Goal: Obtain resource: Download file/media

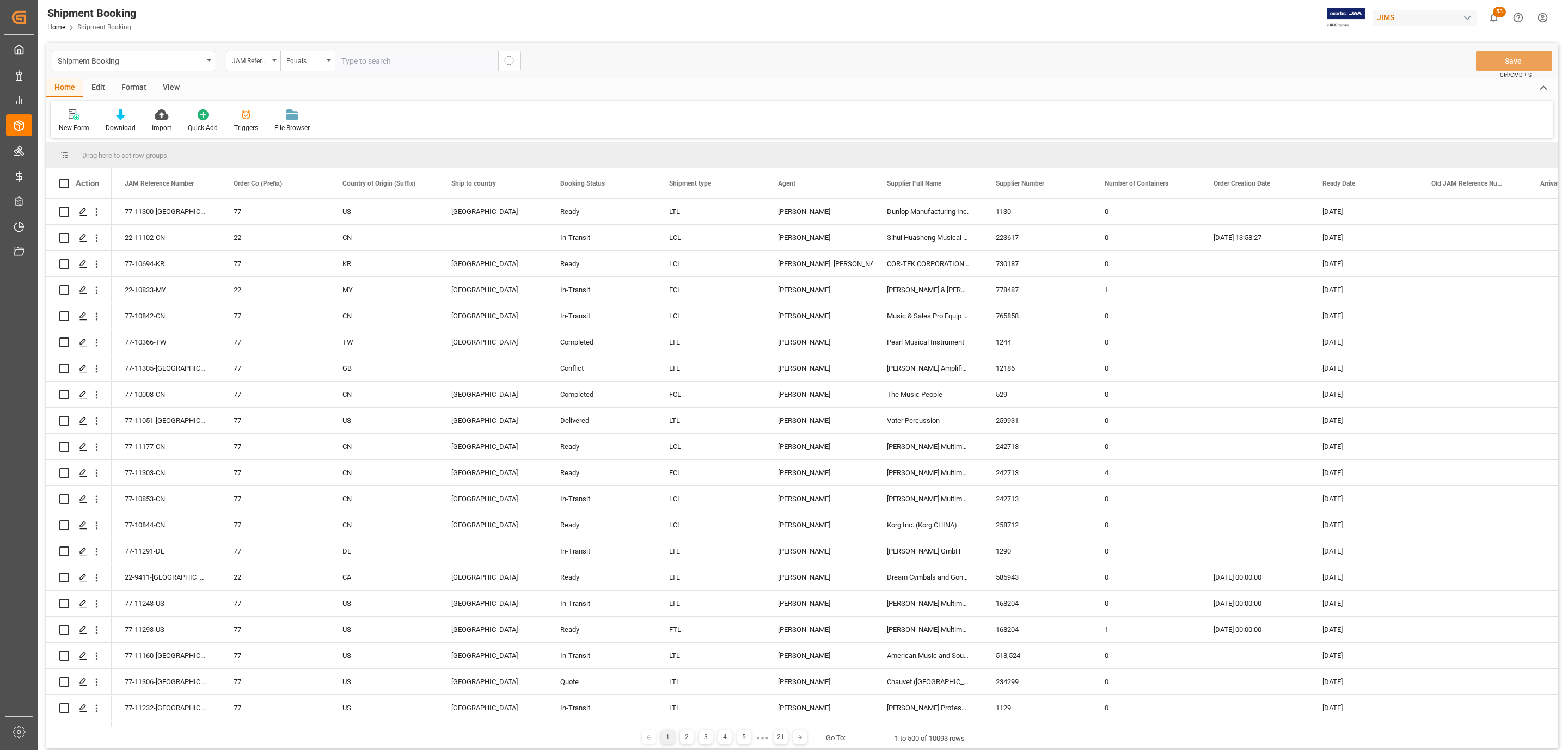
click at [395, 99] on div "Home Edit Format View New Form Download Import Quick Add Triggers File Browser" at bounding box center [802, 108] width 1511 height 59
click at [379, 61] on input "text" at bounding box center [416, 61] width 163 height 21
type input "77-11299-[GEOGRAPHIC_DATA]"
click at [517, 57] on button "search button" at bounding box center [510, 61] width 23 height 21
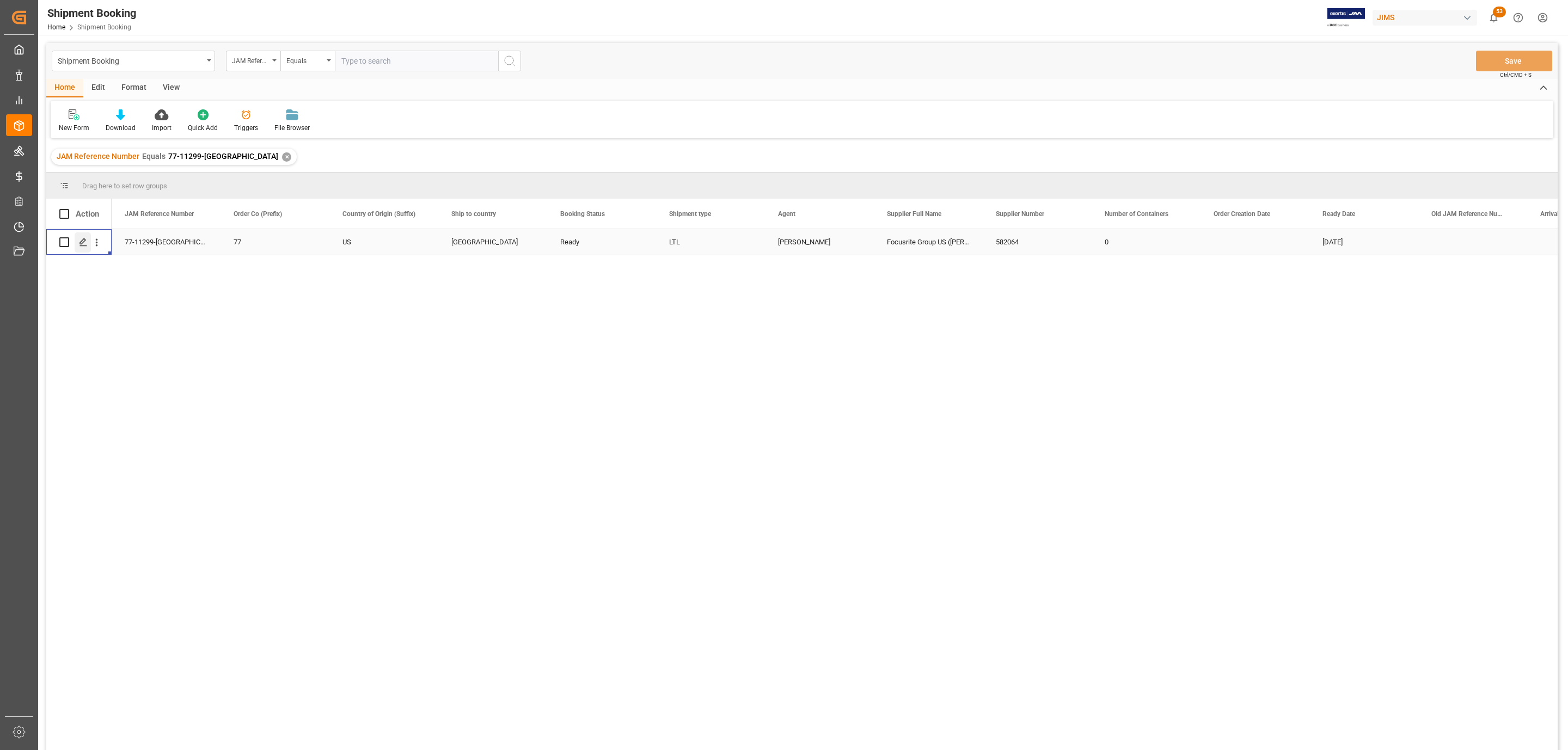
click at [80, 241] on icon "Press SPACE to select this row." at bounding box center [83, 242] width 9 height 9
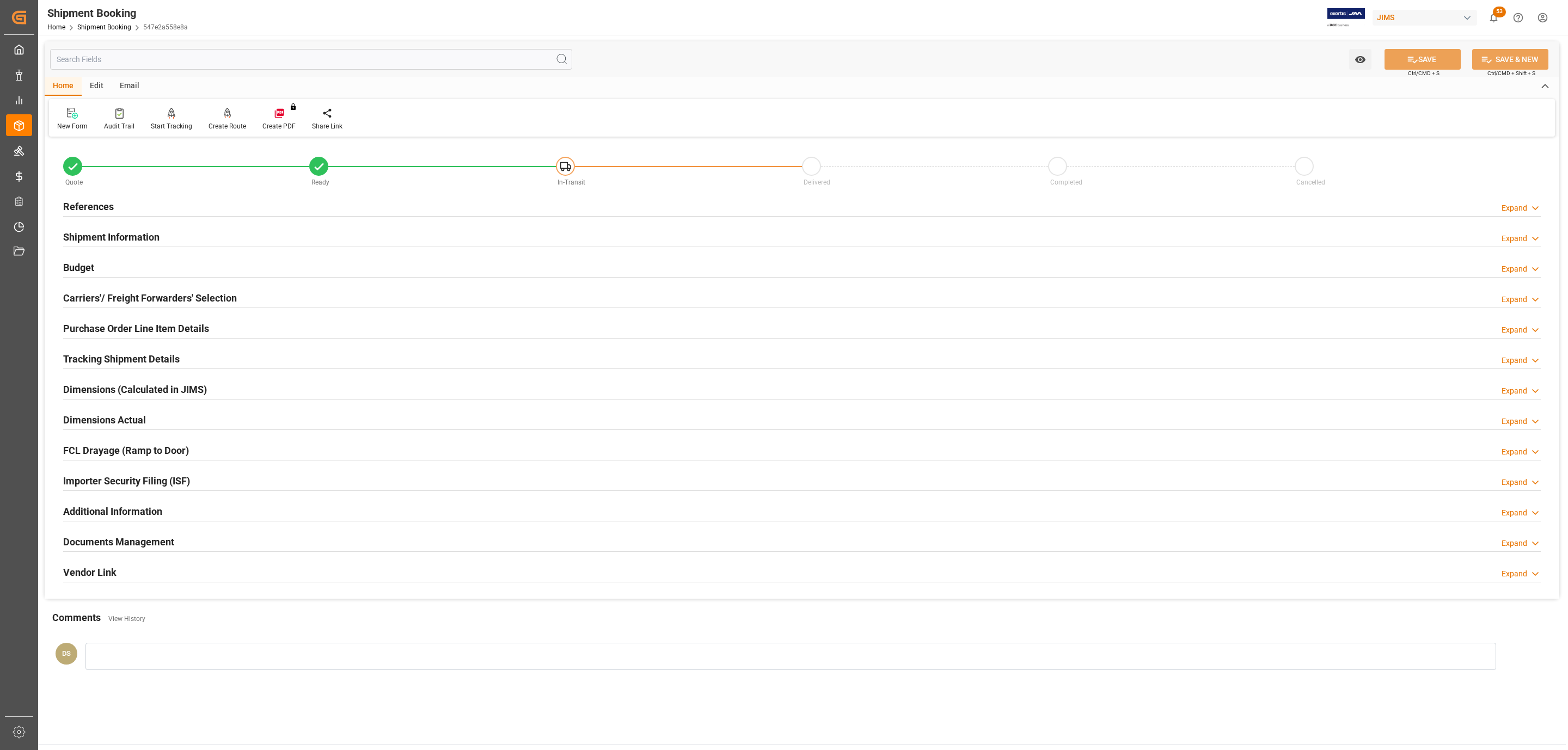
click at [128, 304] on h2 "Carriers'/ Freight Forwarders' Selection" at bounding box center [150, 298] width 174 height 15
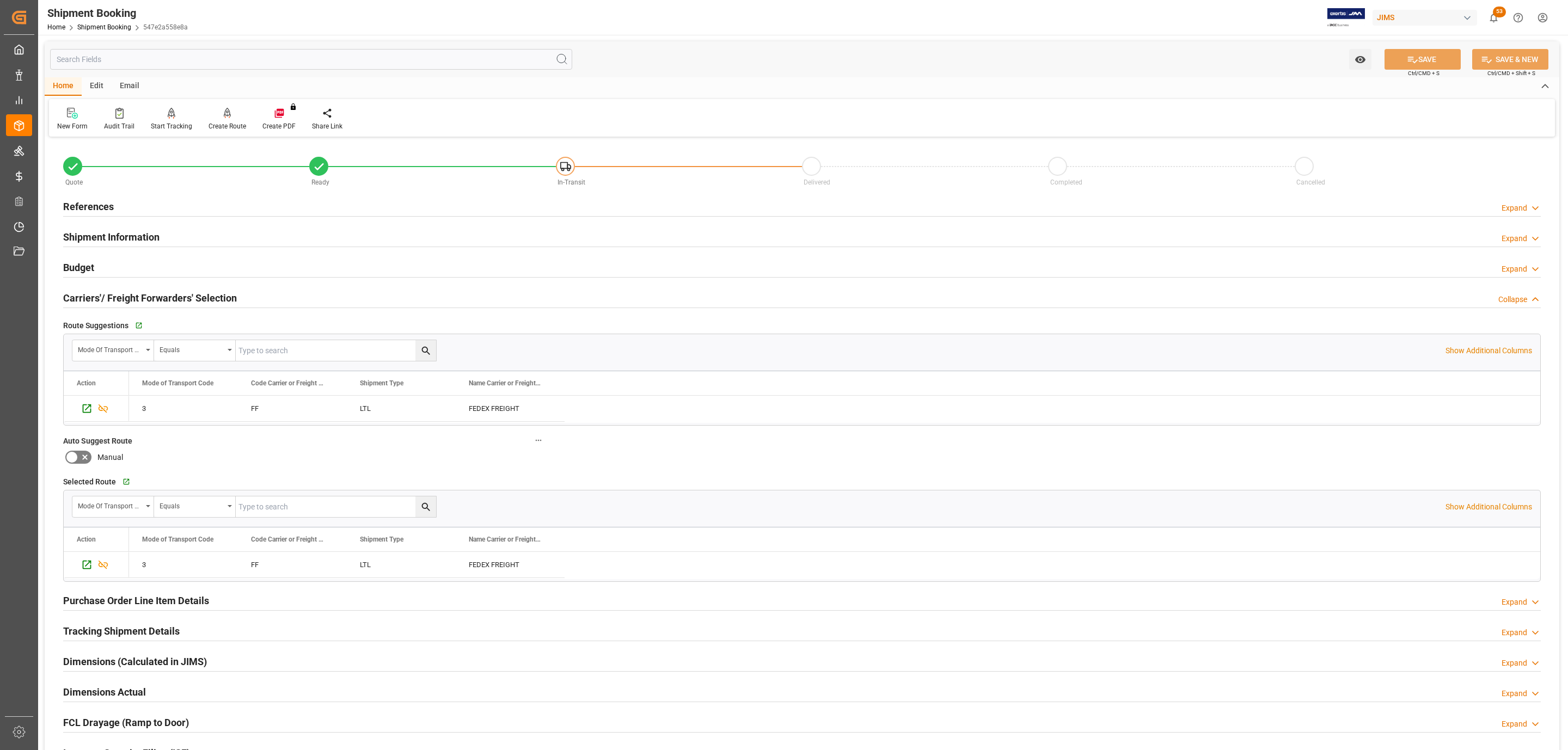
click at [122, 273] on div "Budget Expand" at bounding box center [801, 267] width 1477 height 21
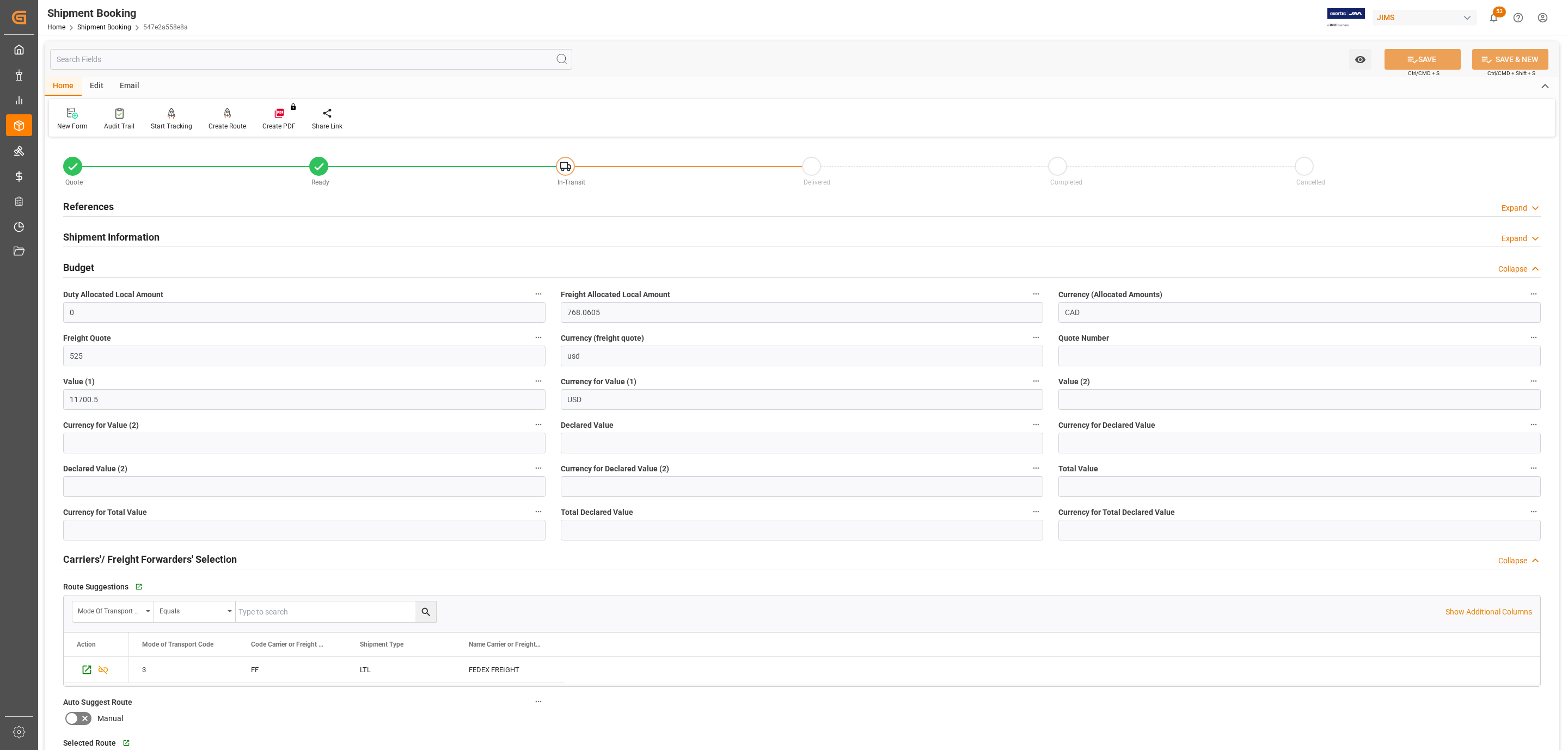
click at [122, 273] on div "Budget Collapse" at bounding box center [801, 267] width 1477 height 21
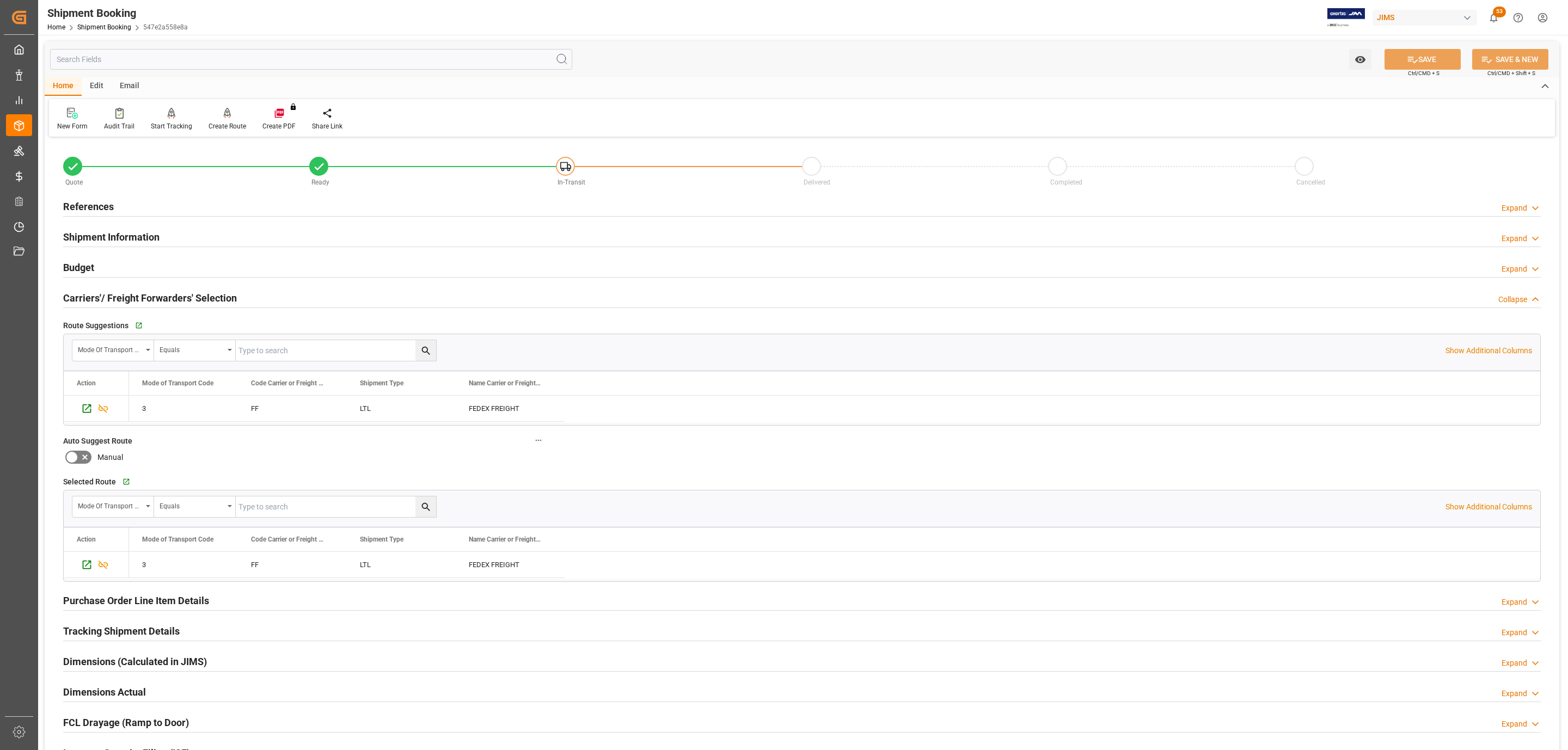
click at [165, 299] on h2 "Carriers'/ Freight Forwarders' Selection" at bounding box center [150, 298] width 174 height 15
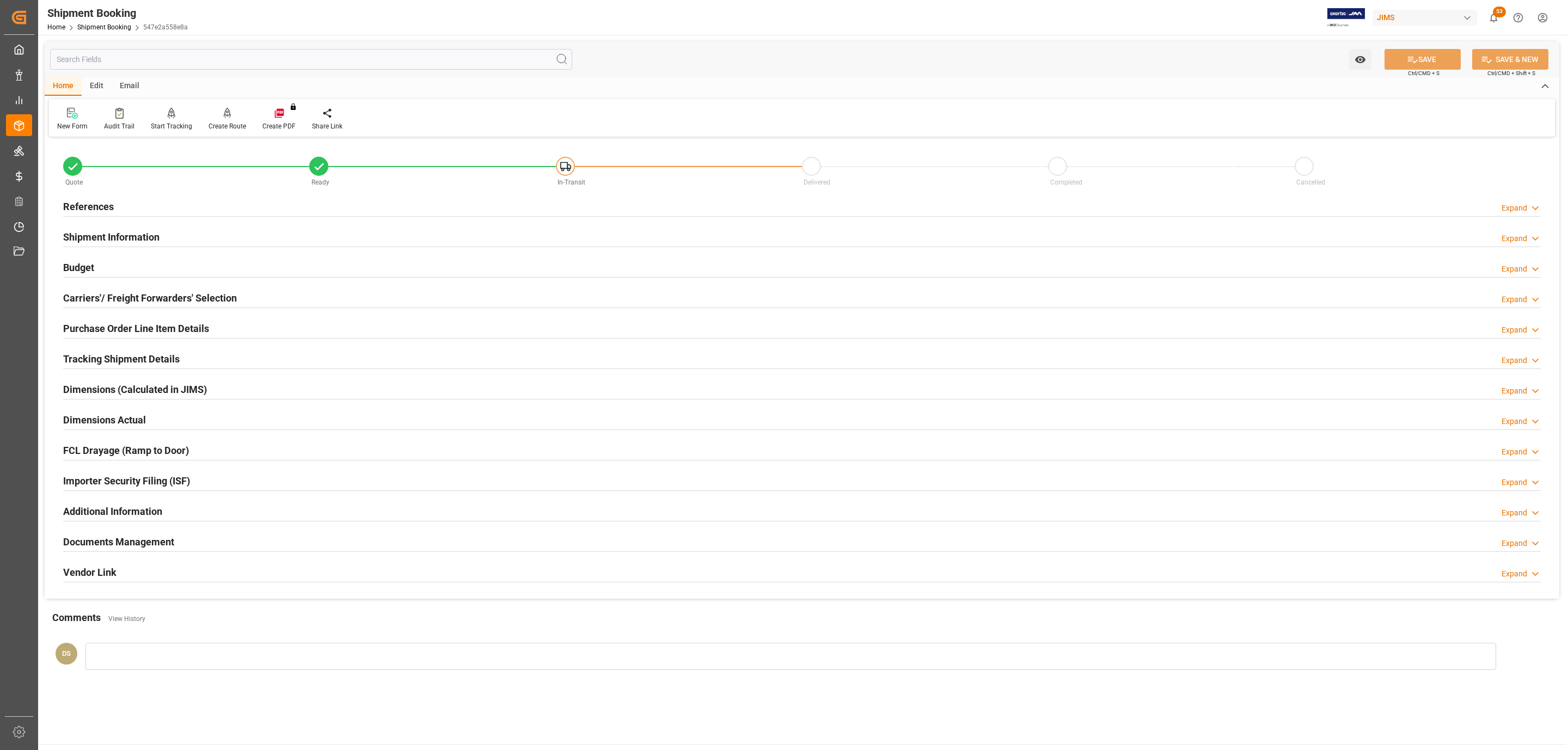
click at [122, 364] on h2 "Tracking Shipment Details" at bounding box center [121, 359] width 117 height 15
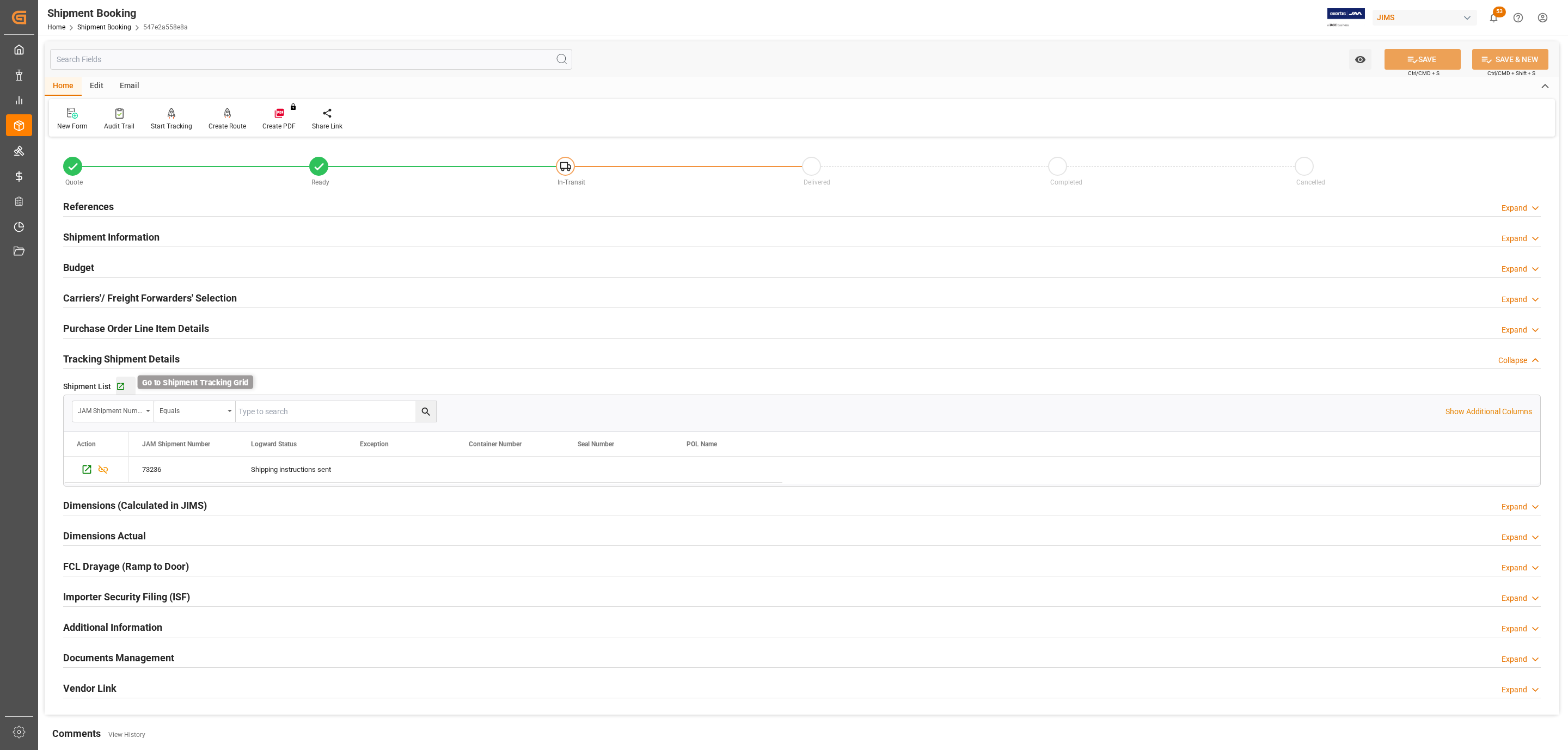
click at [120, 387] on icon "button" at bounding box center [120, 386] width 7 height 7
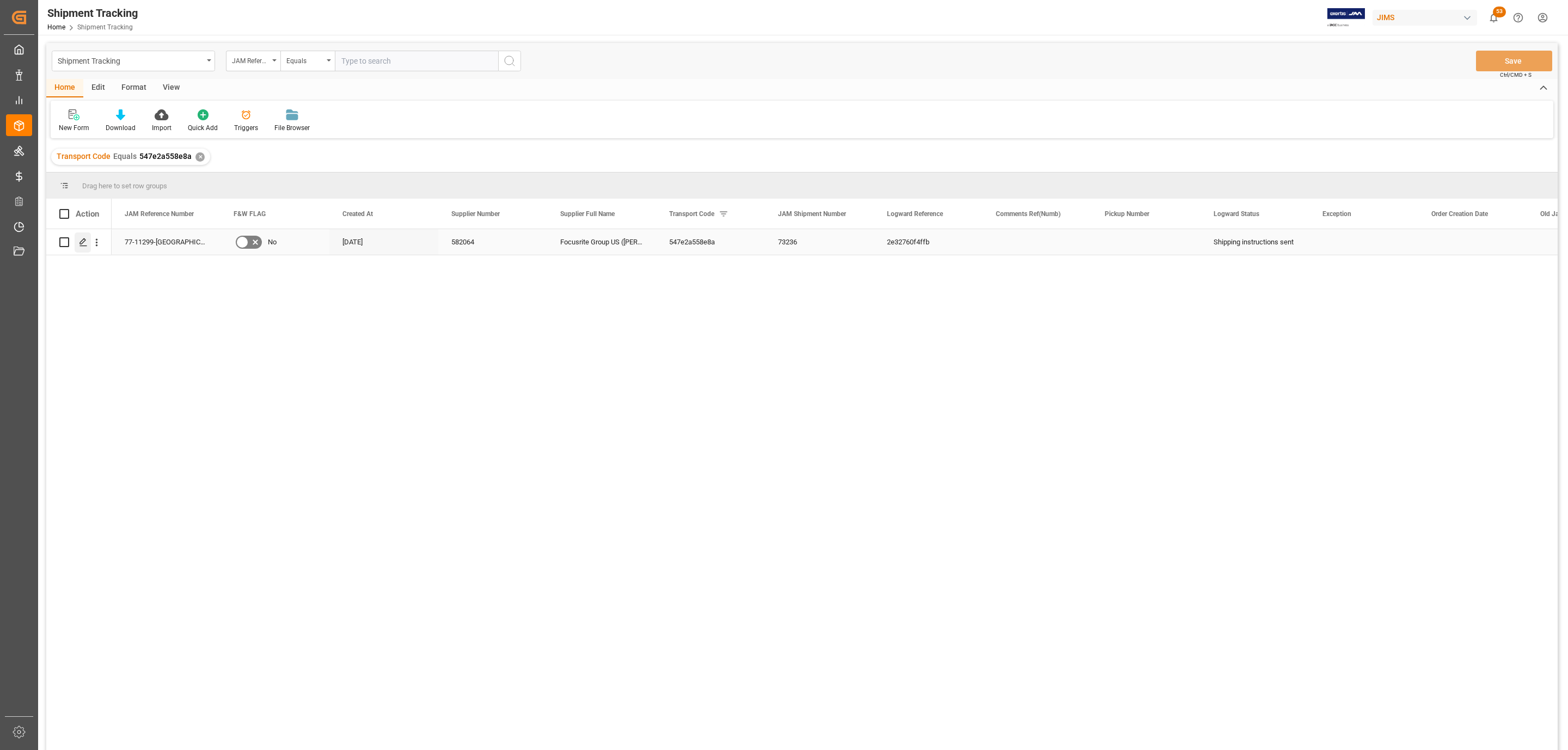
click at [85, 245] on icon "Press SPACE to select this row." at bounding box center [83, 242] width 9 height 9
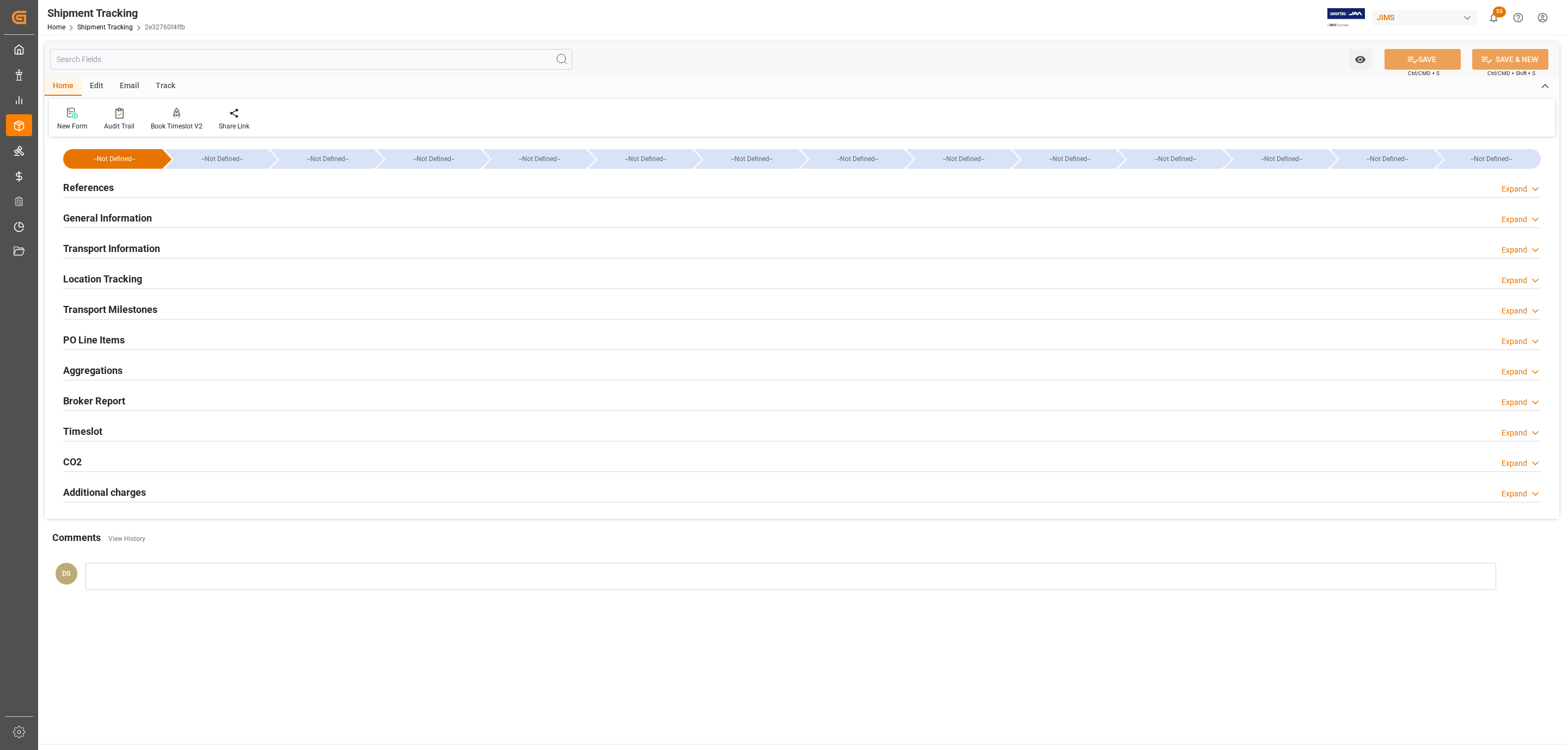
type input "[DATE]"
click at [100, 186] on h2 "References" at bounding box center [88, 187] width 50 height 15
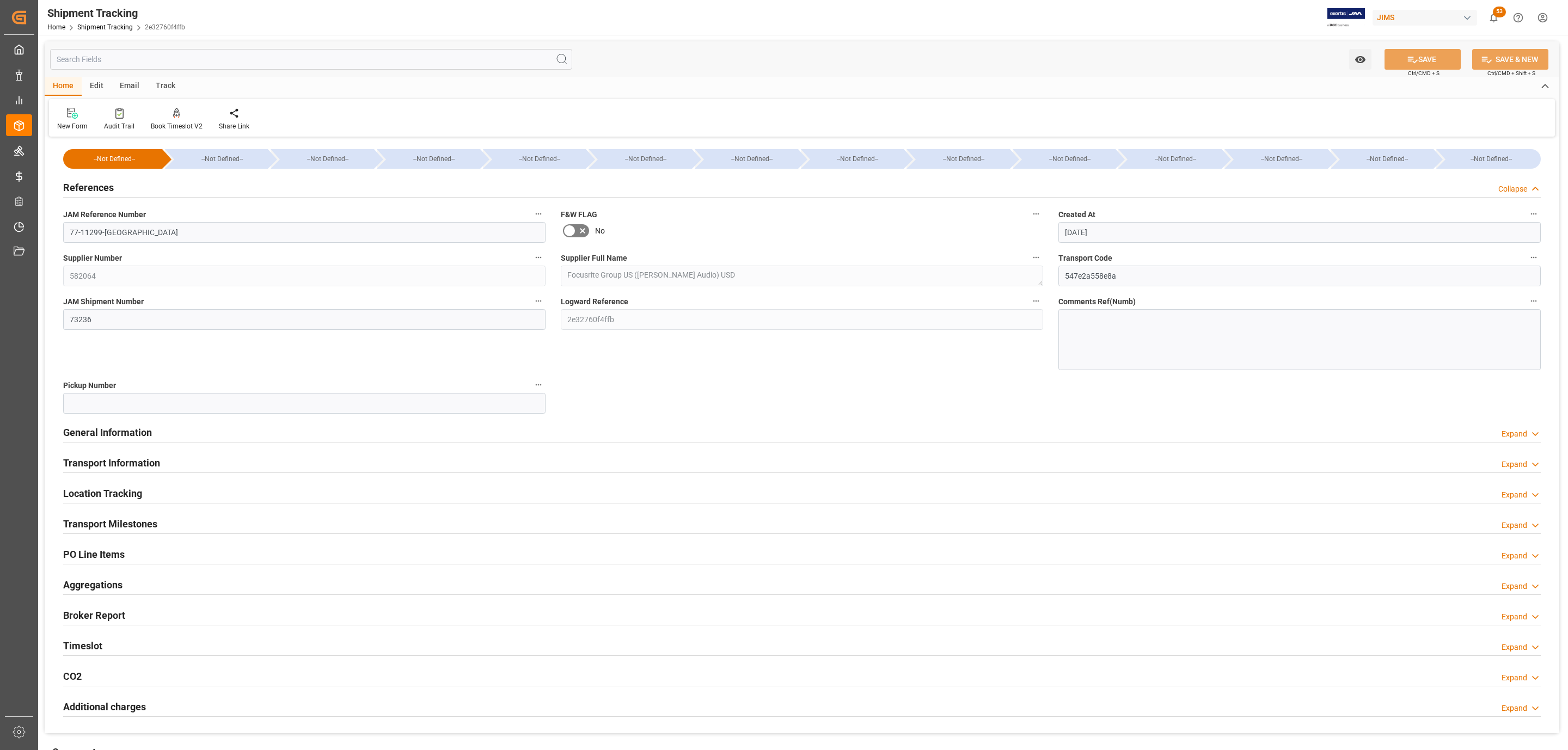
click at [131, 177] on div "References Collapse" at bounding box center [801, 187] width 1477 height 21
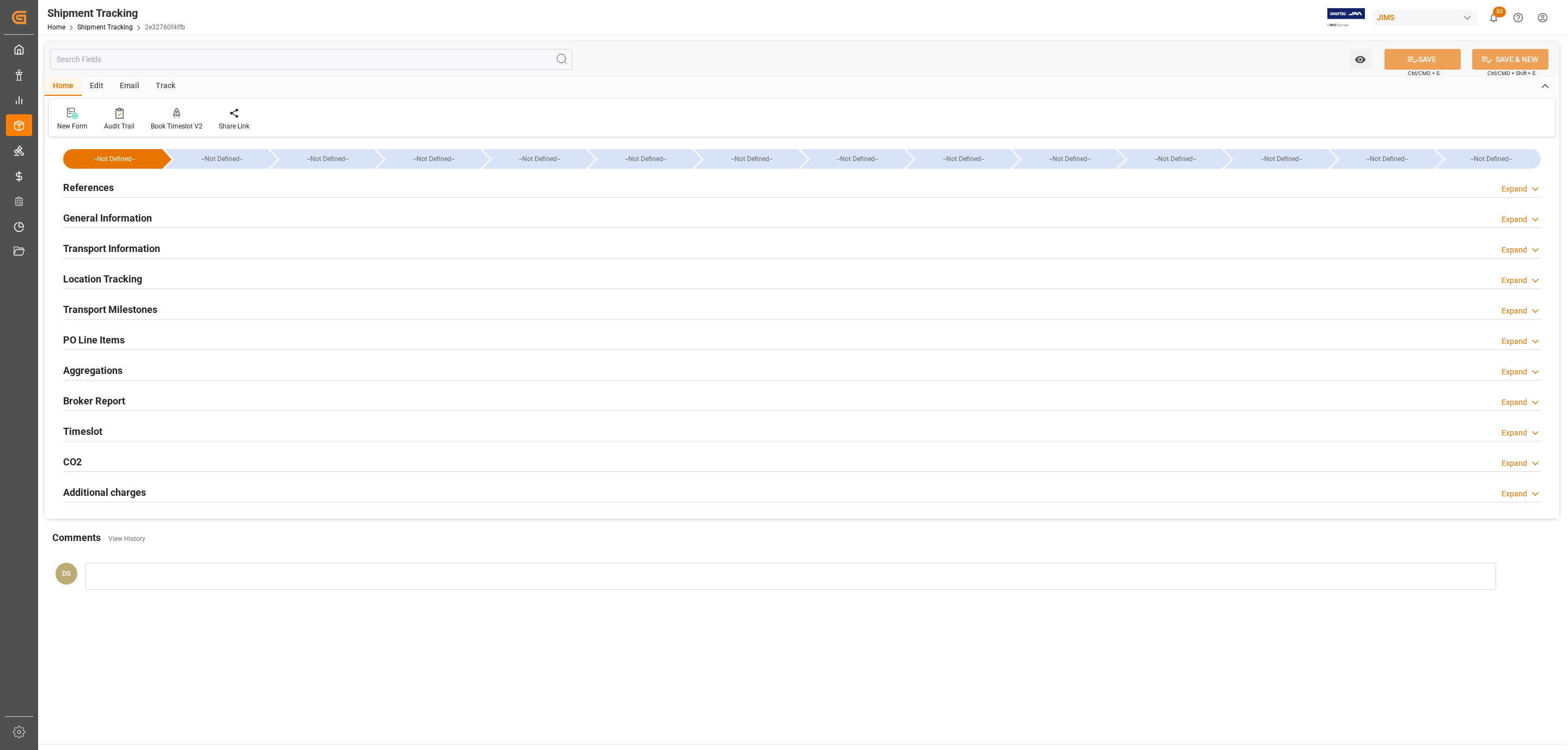
click at [108, 215] on h2 "General Information" at bounding box center [107, 218] width 89 height 15
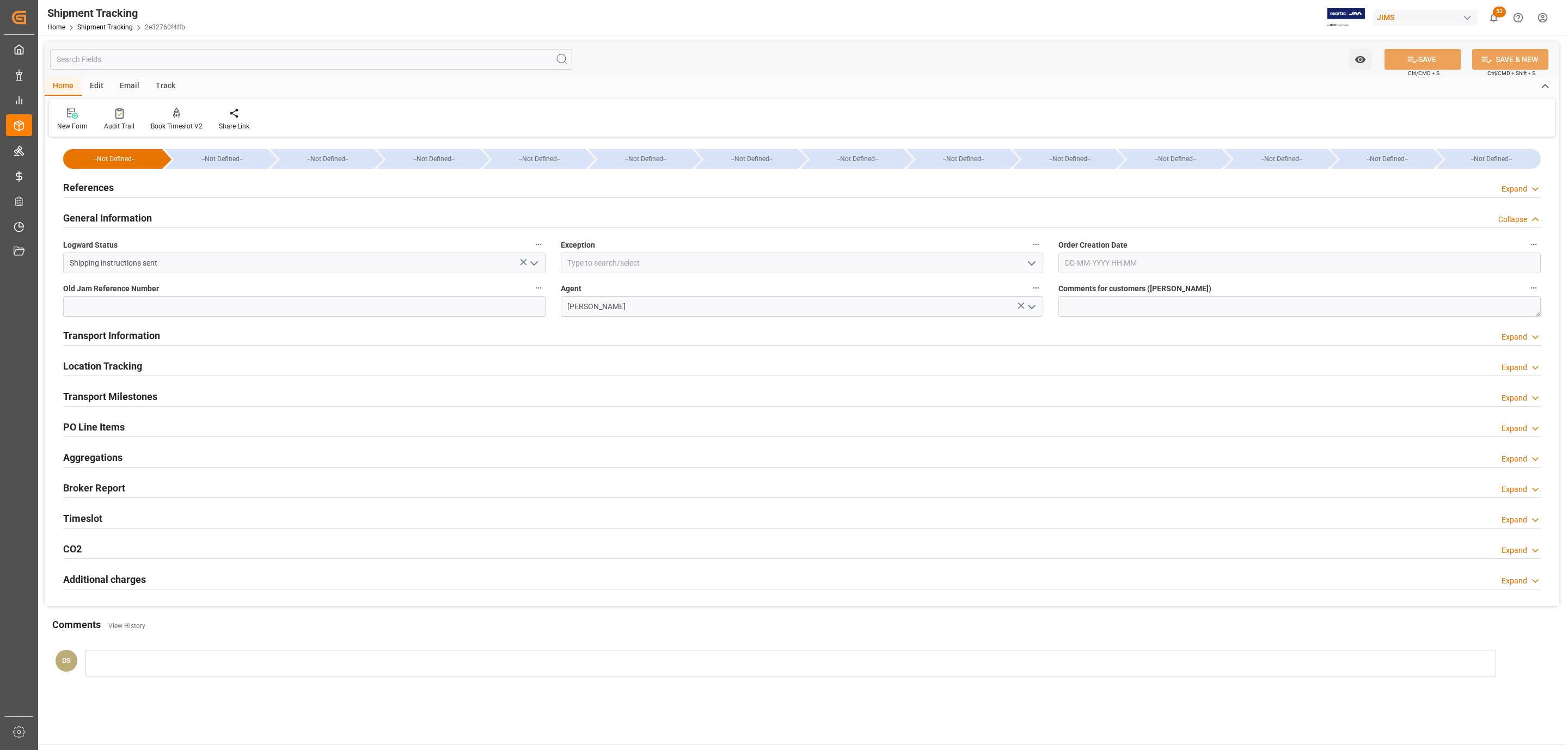
click at [108, 215] on h2 "General Information" at bounding box center [107, 218] width 89 height 15
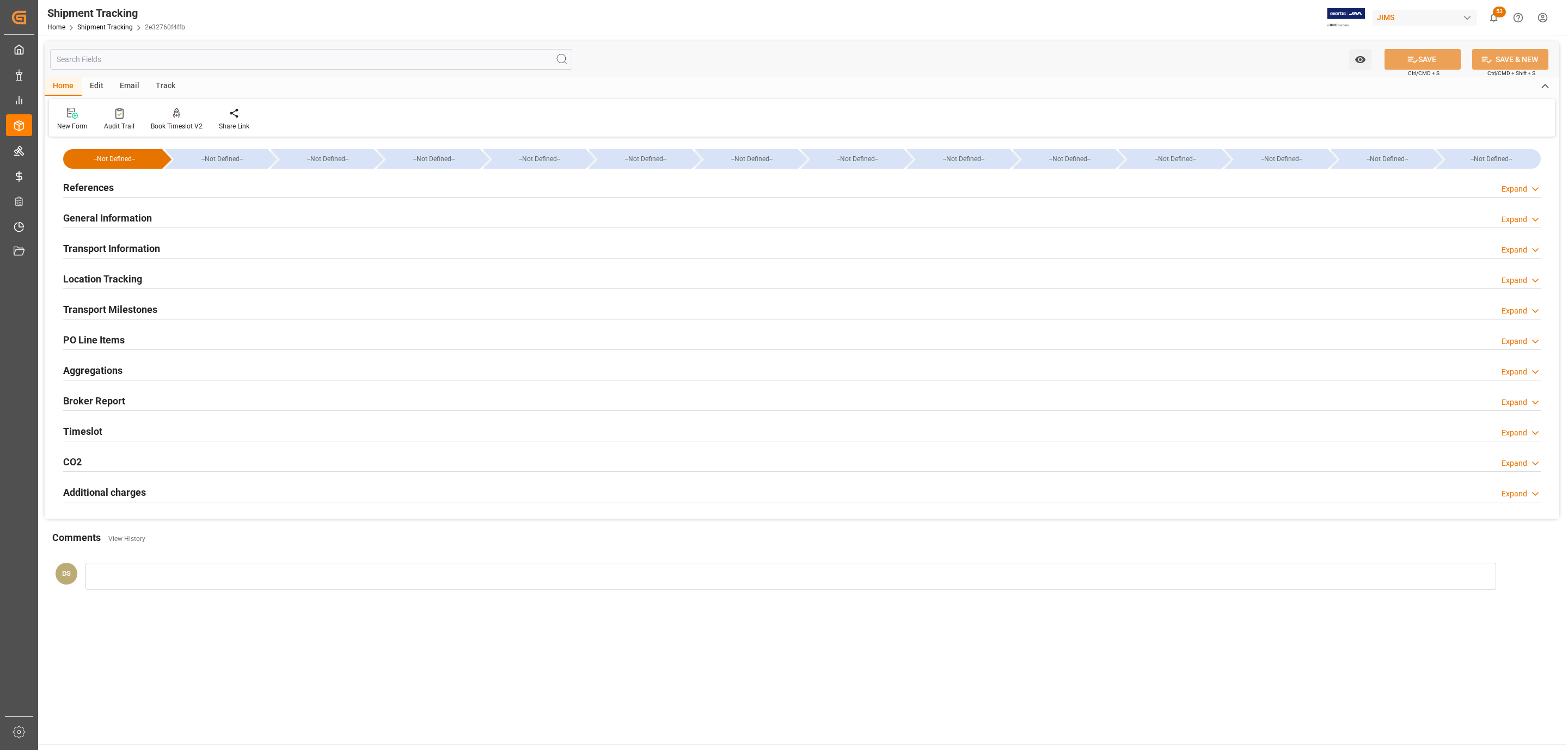
click at [118, 338] on h2 "PO Line Items" at bounding box center [94, 340] width 62 height 15
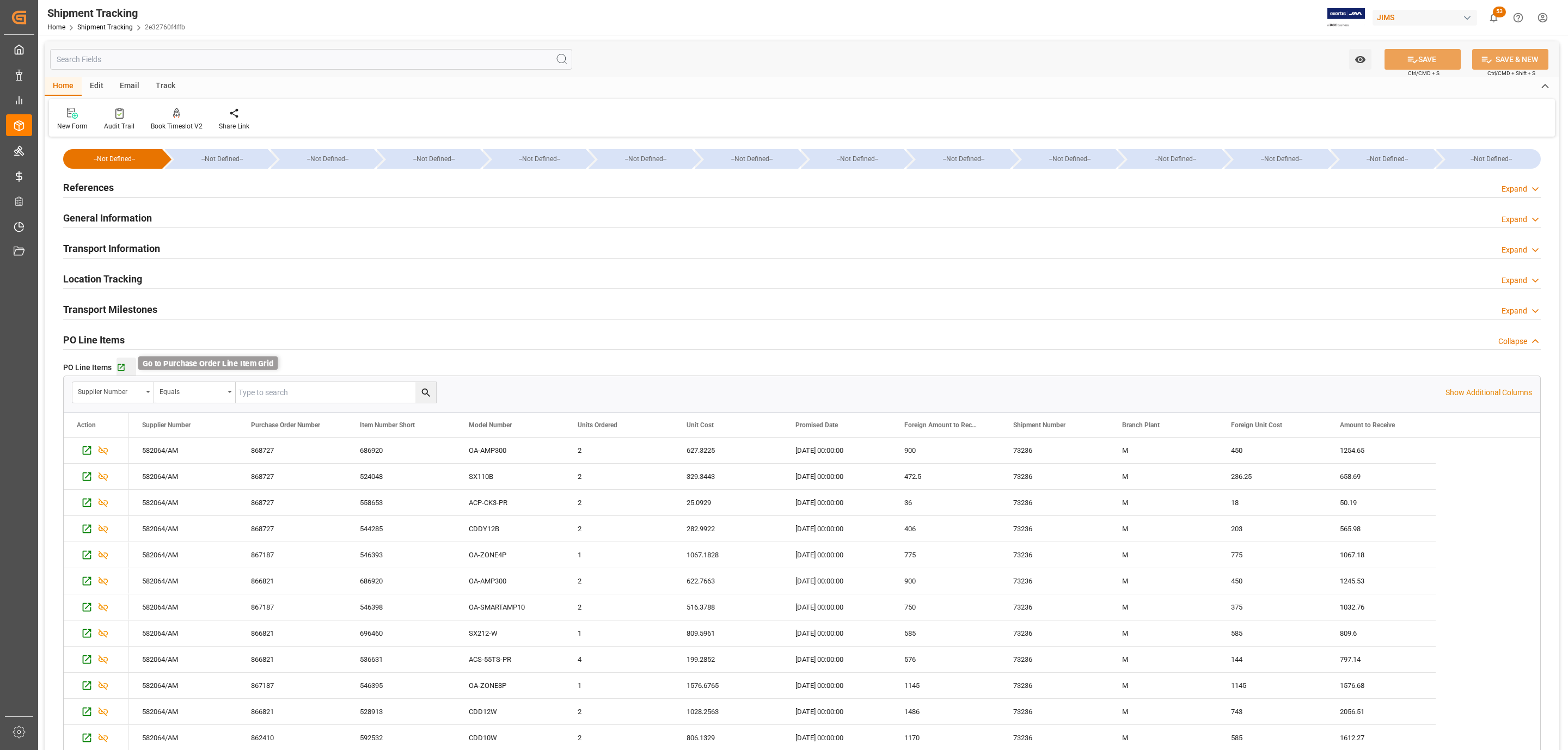
click at [124, 371] on icon "button" at bounding box center [121, 368] width 9 height 9
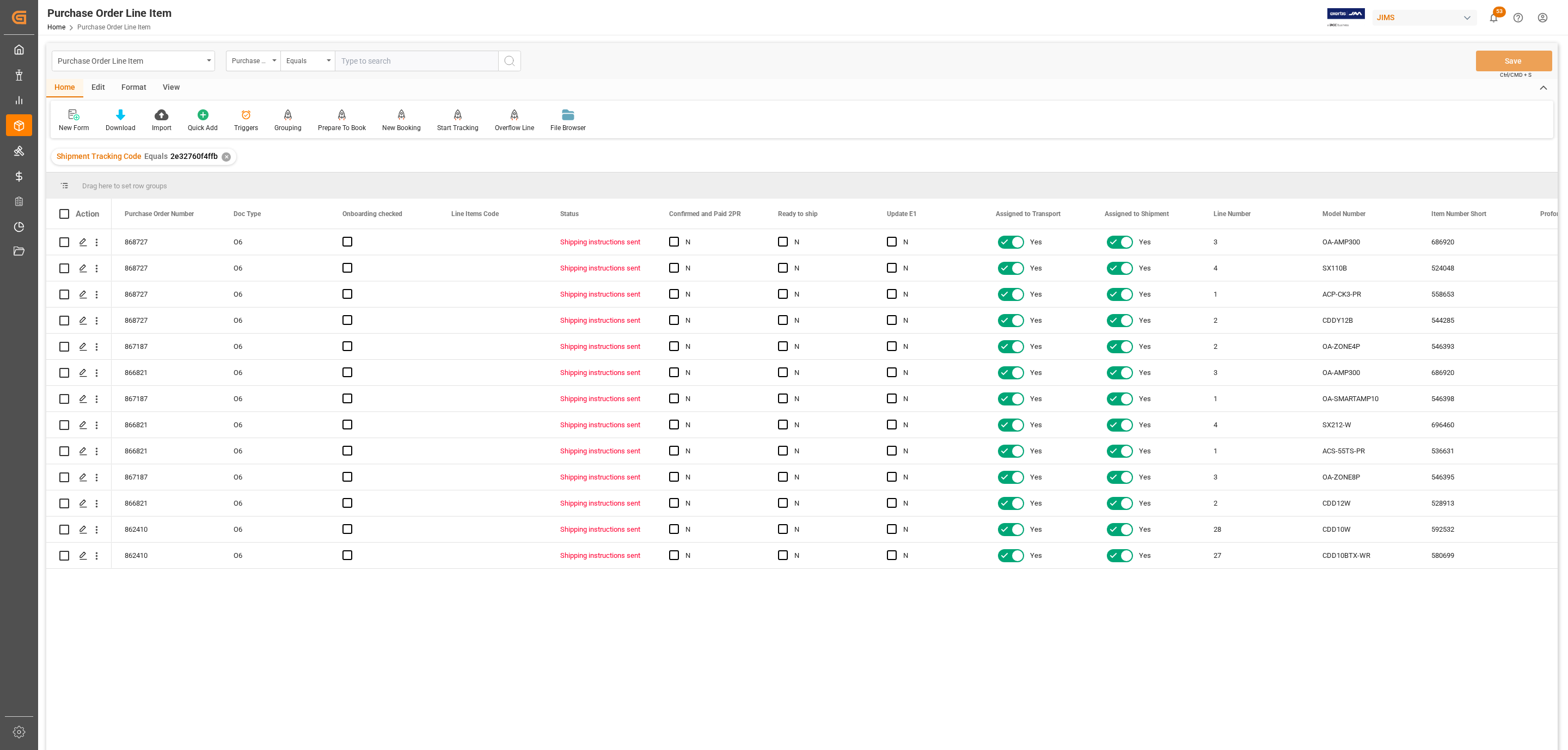
click at [173, 87] on div "View" at bounding box center [171, 88] width 33 height 18
click at [115, 111] on div at bounding box center [123, 114] width 54 height 11
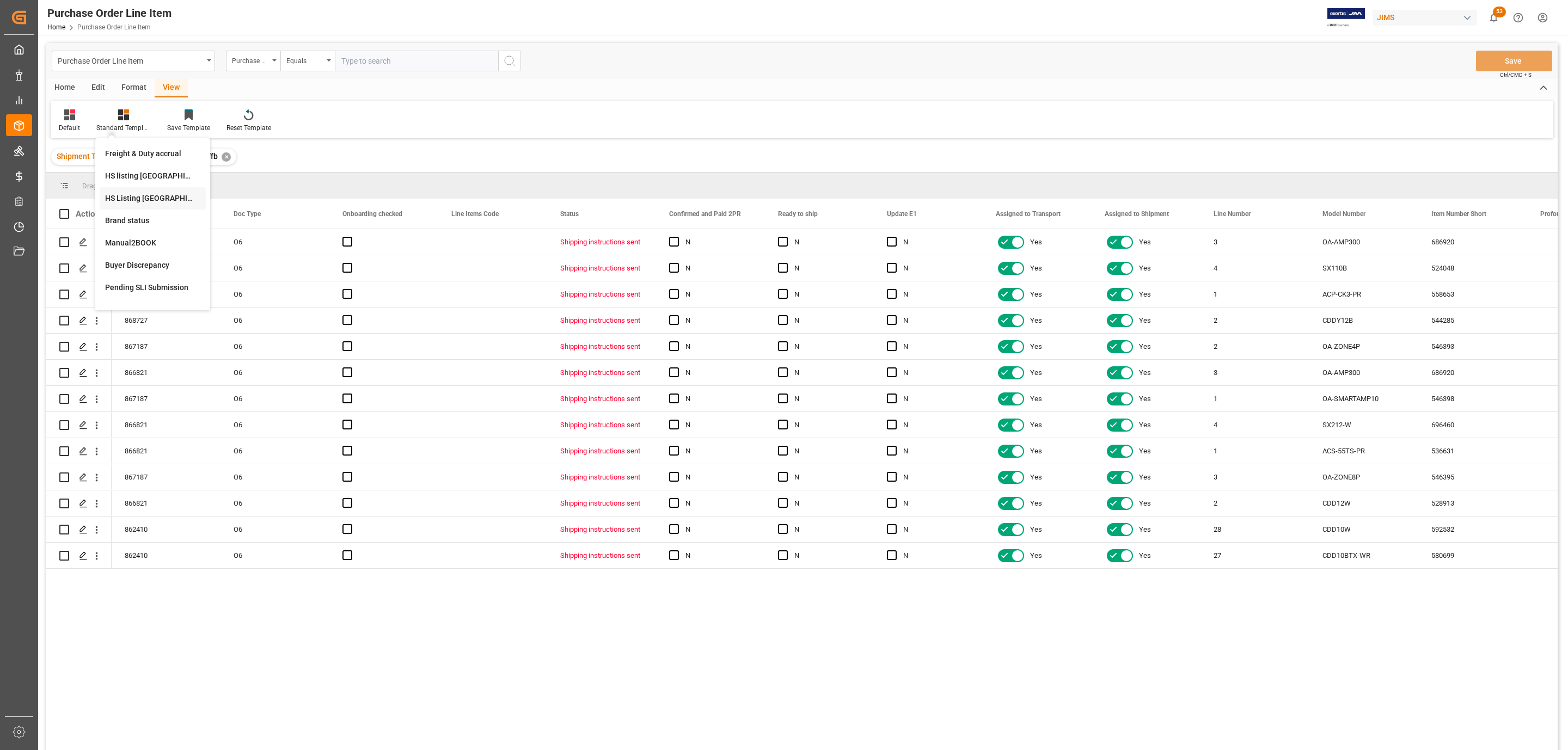
click at [147, 195] on div "HS Listing CANADA" at bounding box center [152, 198] width 95 height 11
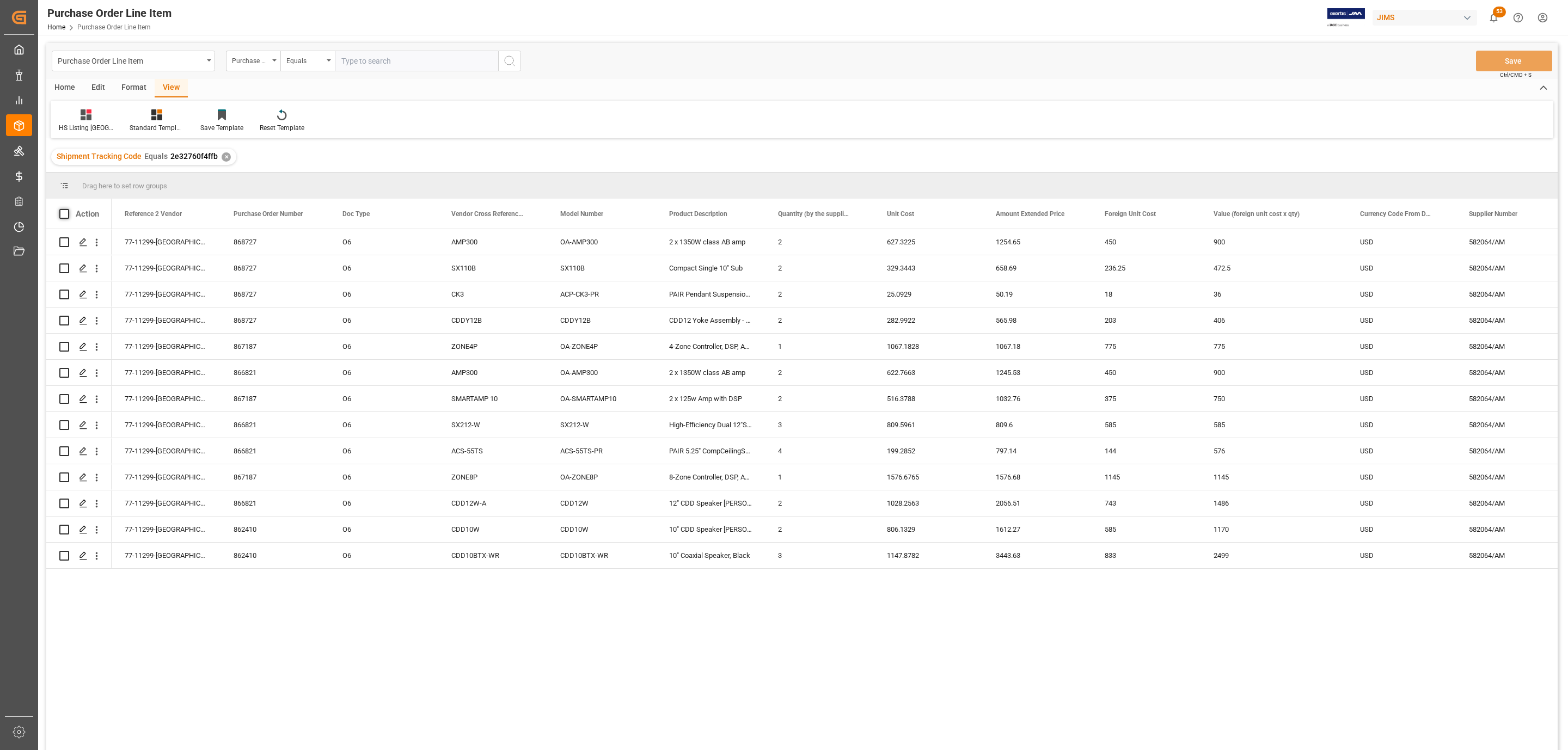
click at [65, 212] on span at bounding box center [64, 214] width 9 height 9
click at [68, 209] on input "checkbox" at bounding box center [68, 209] width 0 height 0
checkbox input "true"
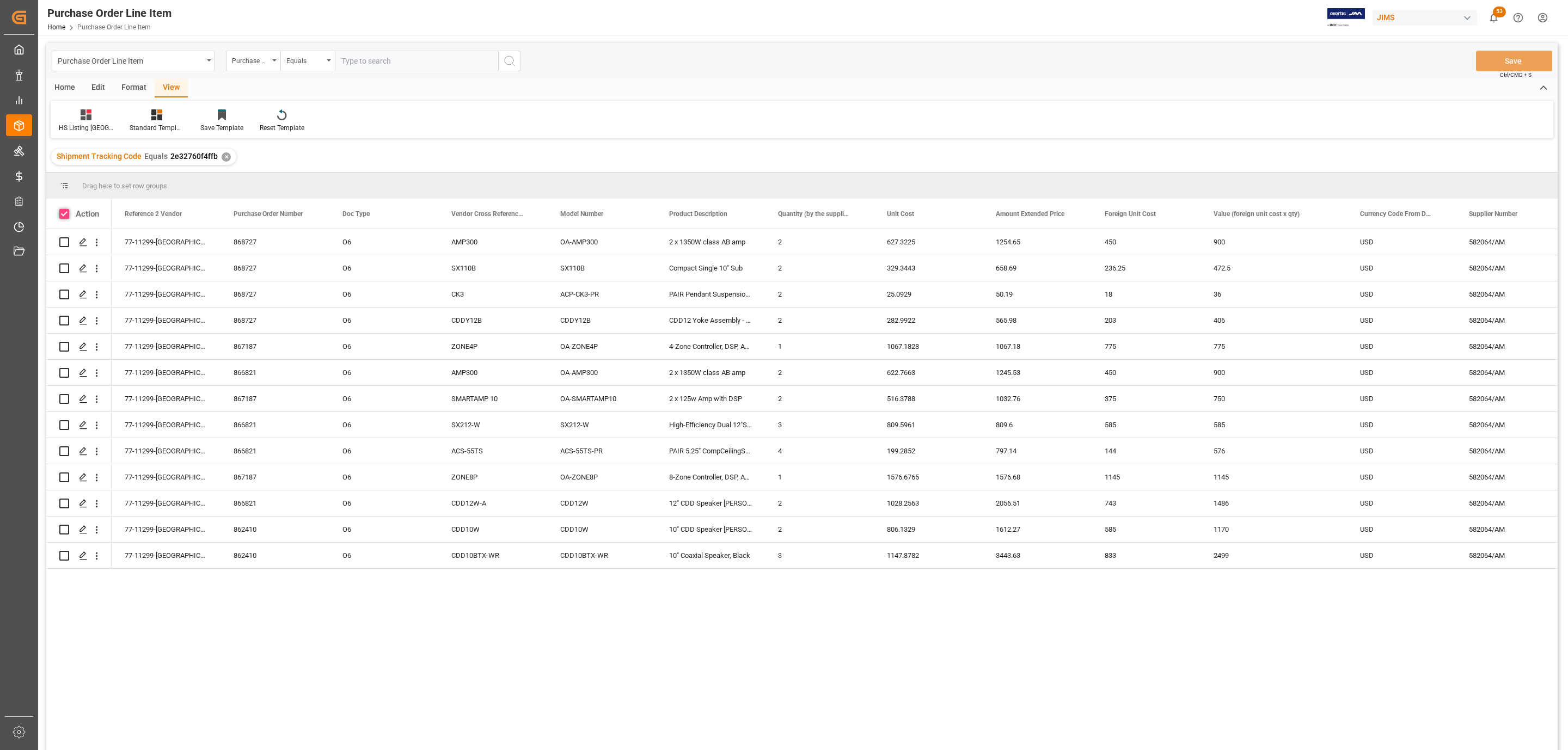
checkbox input "true"
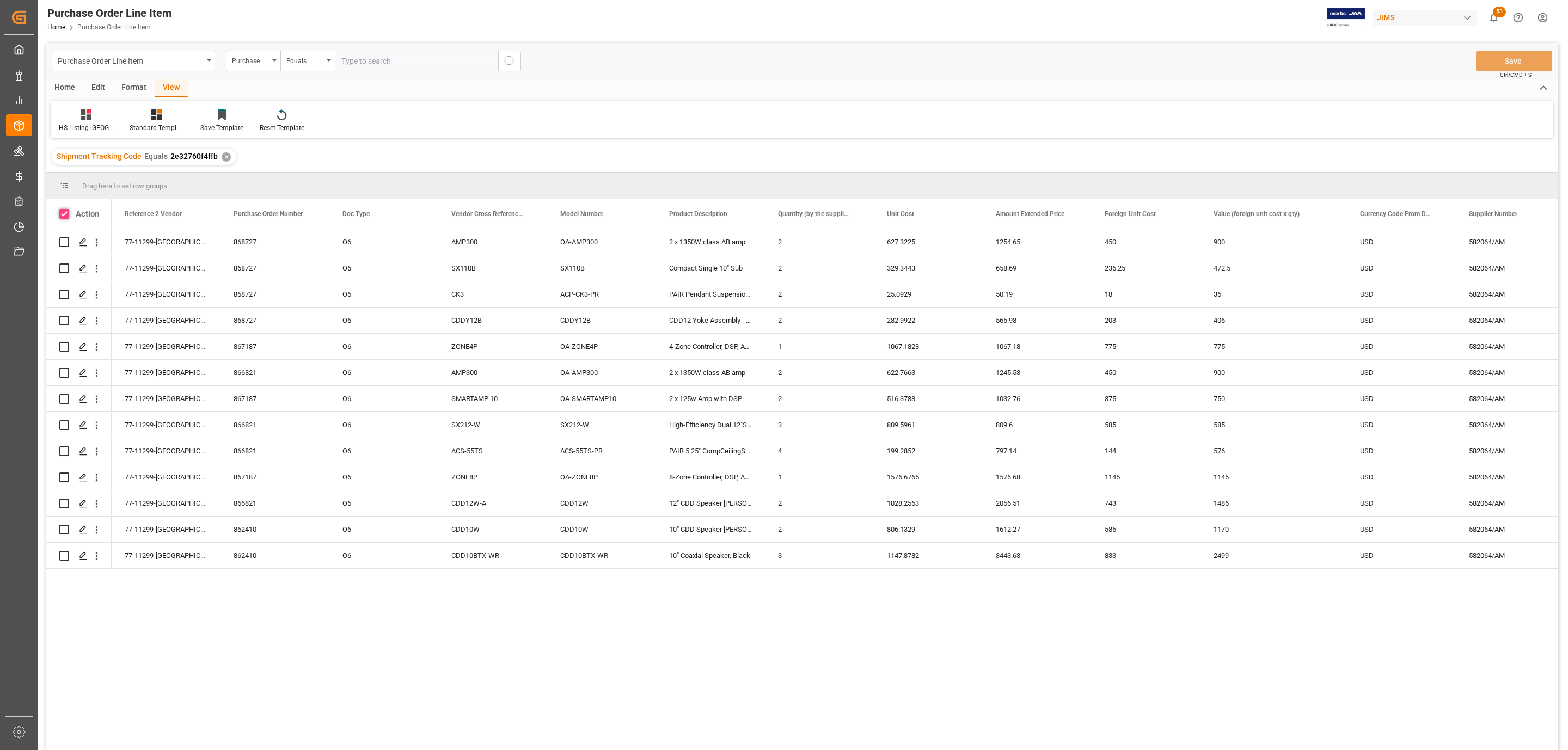
checkbox input "true"
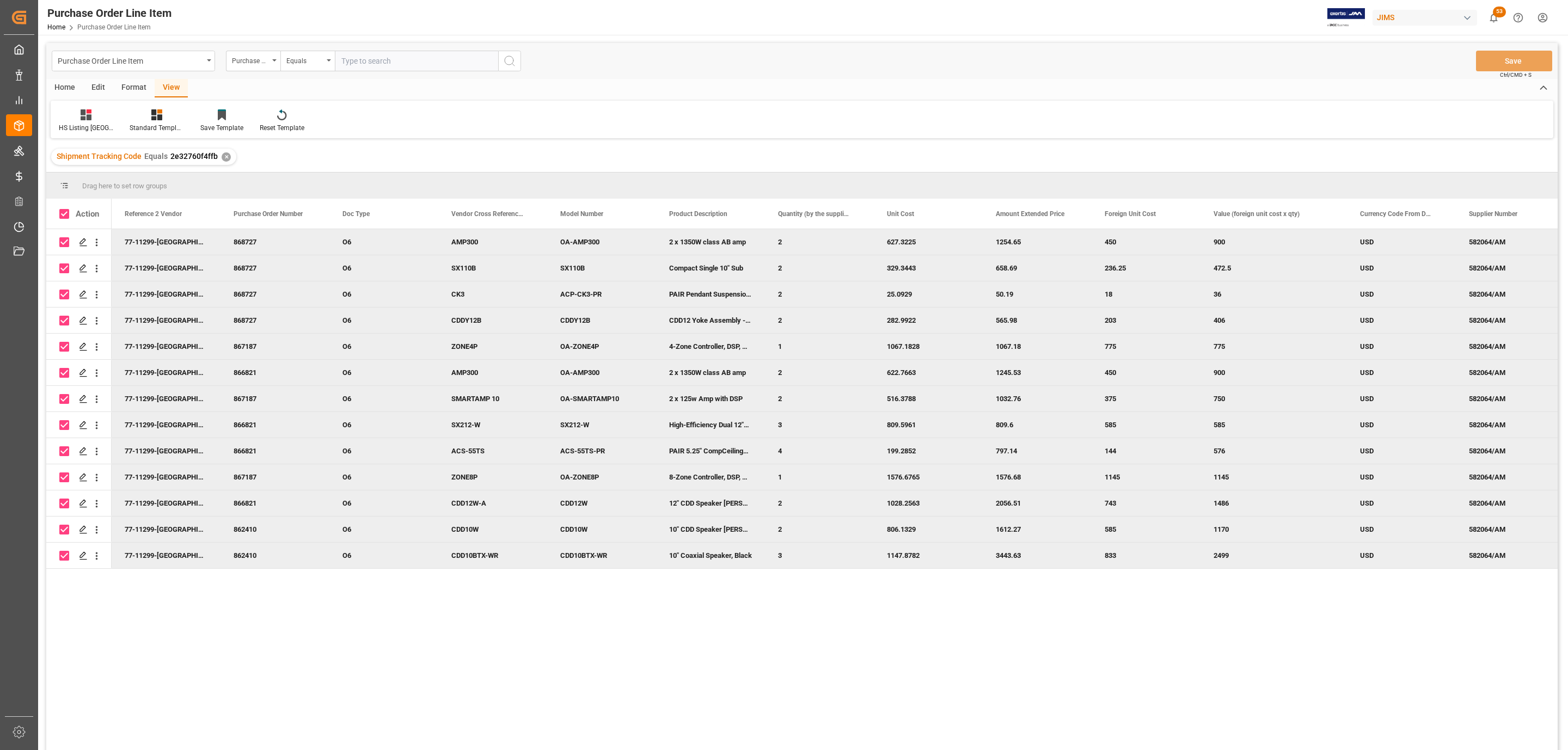
click at [58, 80] on div "Home" at bounding box center [65, 88] width 37 height 18
click at [140, 119] on div "Download" at bounding box center [121, 121] width 47 height 24
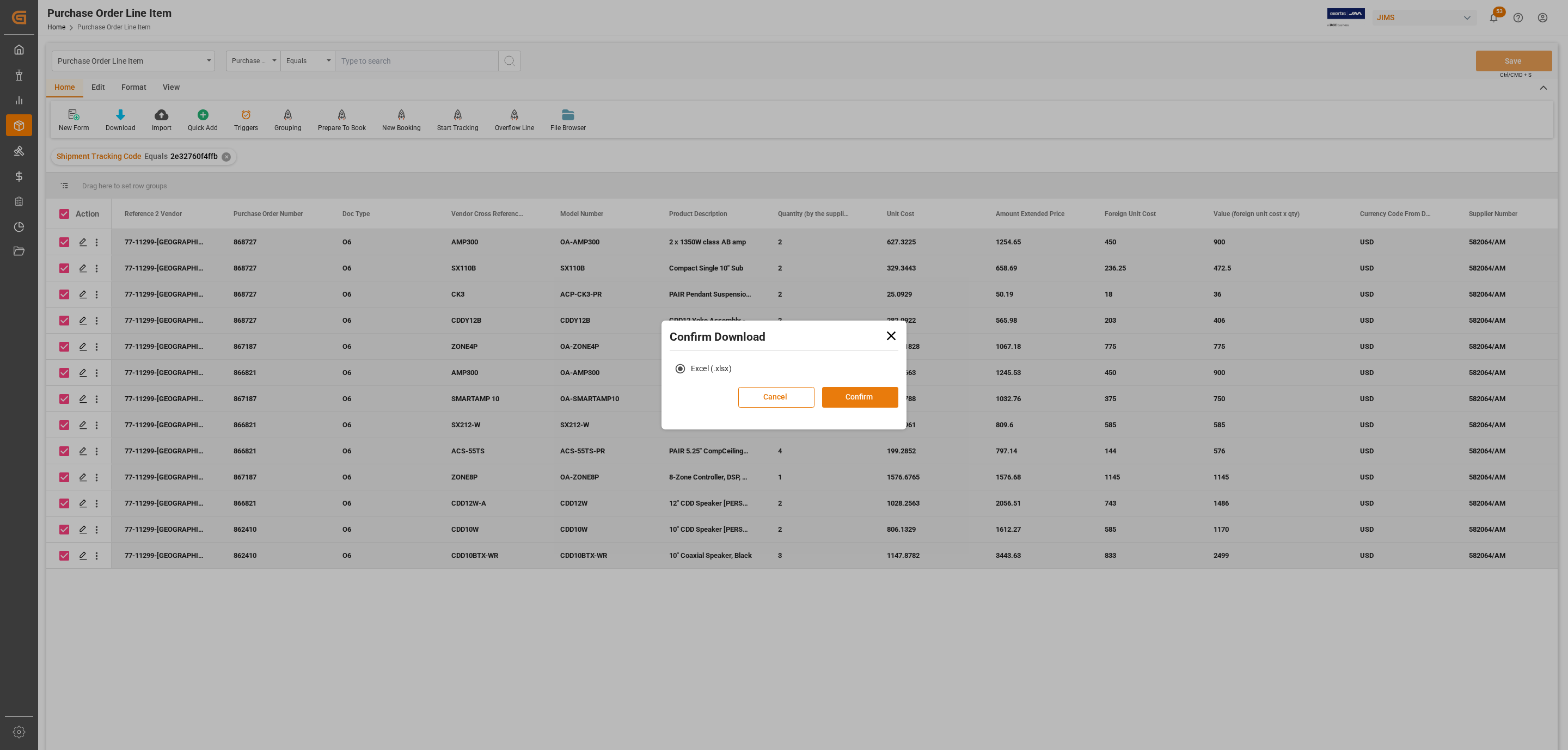
click at [862, 387] on button "Confirm" at bounding box center [860, 397] width 77 height 21
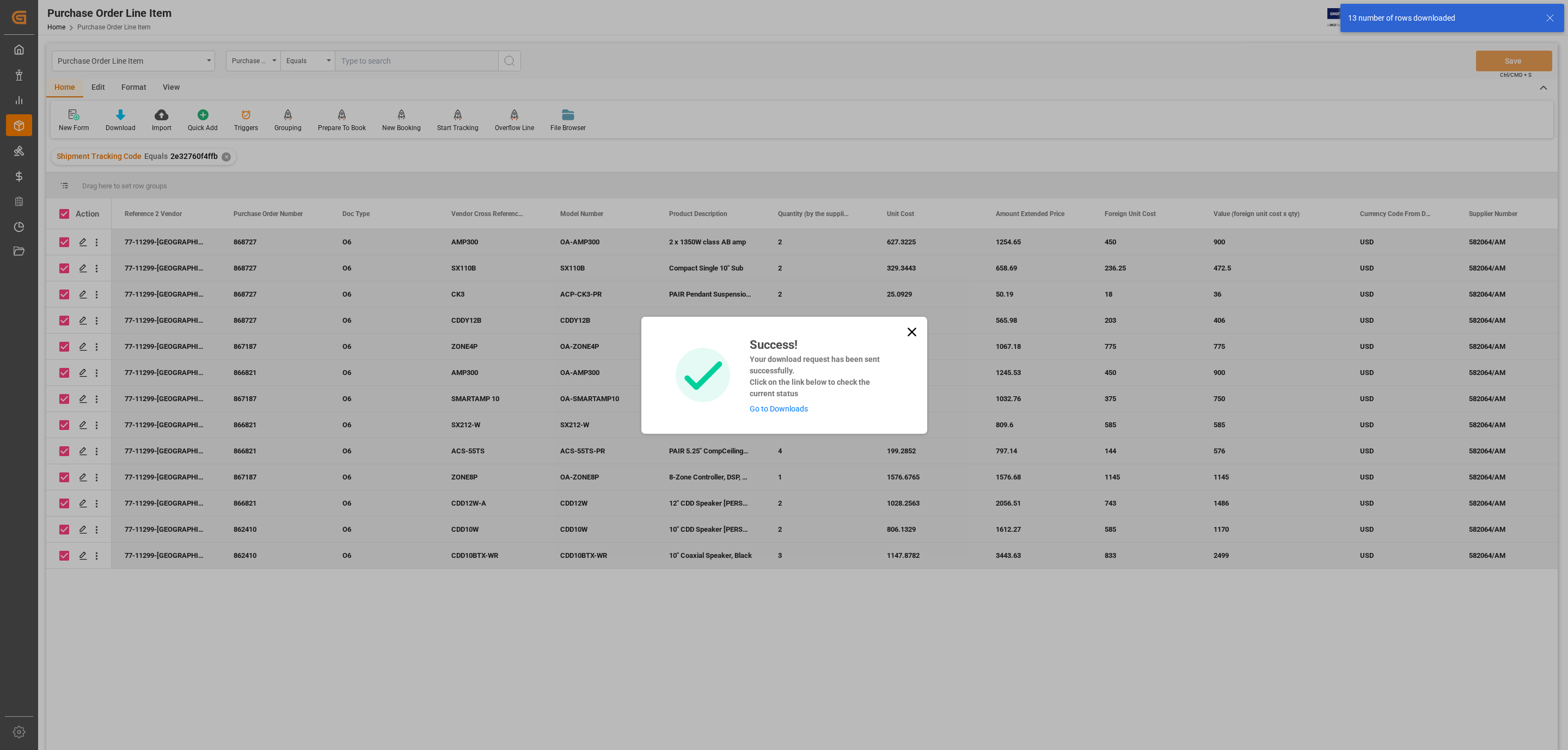
click at [786, 409] on link "Go to Downloads" at bounding box center [778, 409] width 58 height 9
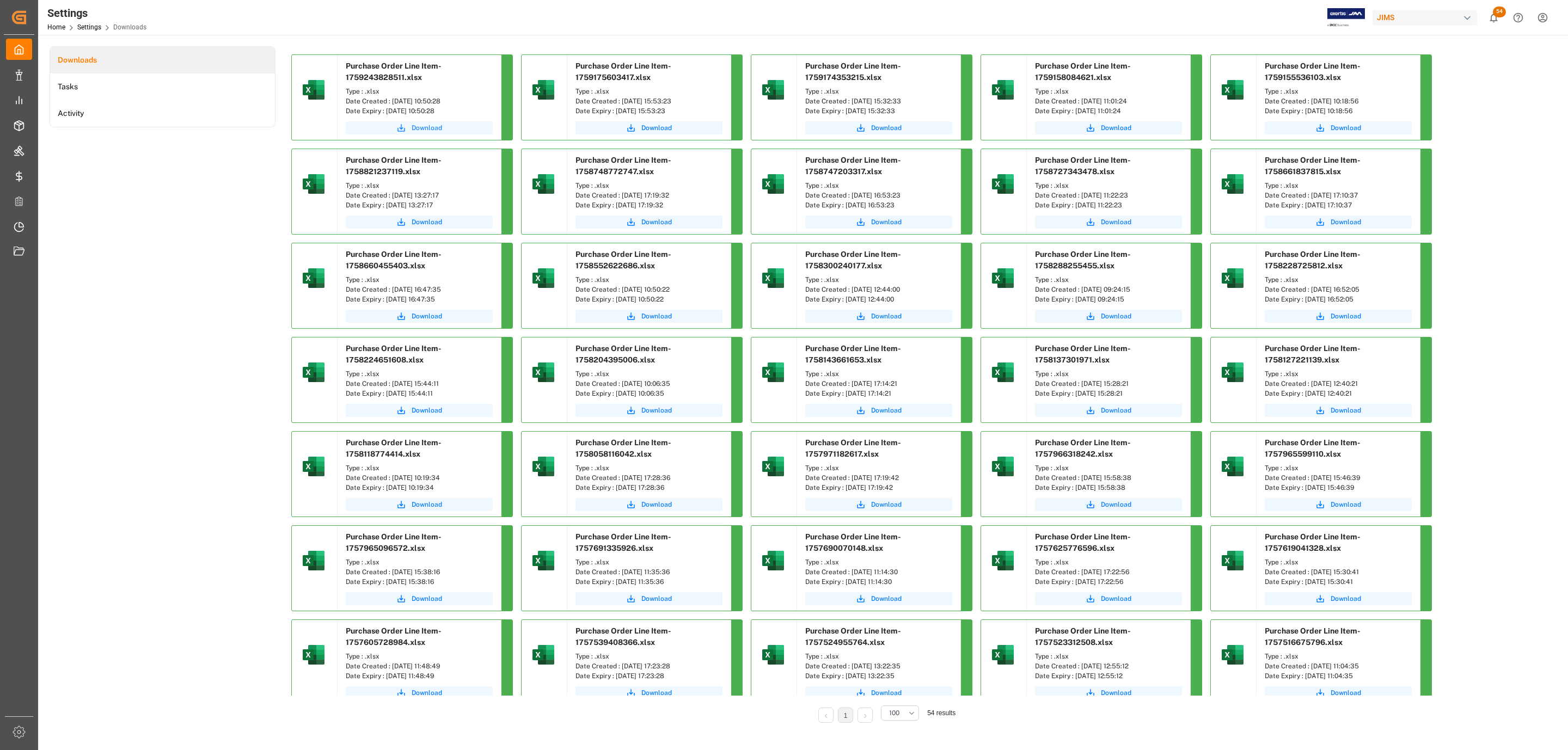
click at [439, 124] on span "Download" at bounding box center [427, 128] width 31 height 9
